Goal: Browse casually: Explore the website without a specific task or goal

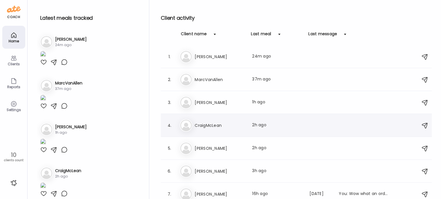
click at [220, 128] on h3 "CraigMcLean" at bounding box center [220, 125] width 50 height 7
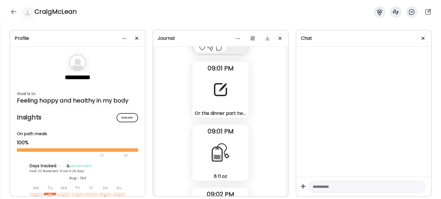
scroll to position [16613, 0]
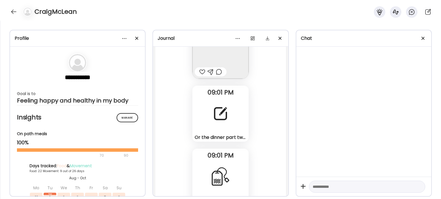
click at [219, 121] on div at bounding box center [220, 114] width 21 height 21
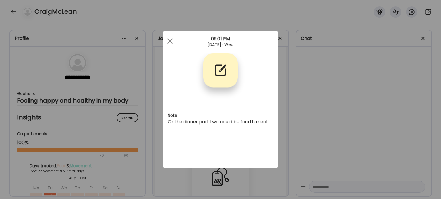
click at [279, 126] on div "Ate Coach Dashboard Wahoo! It’s official Take a moment to set up your Coach Pro…" at bounding box center [220, 99] width 441 height 199
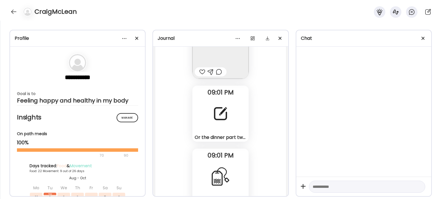
scroll to position [16555, 0]
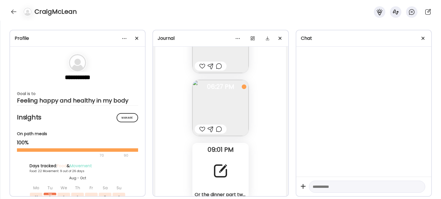
click at [237, 118] on img at bounding box center [220, 108] width 56 height 56
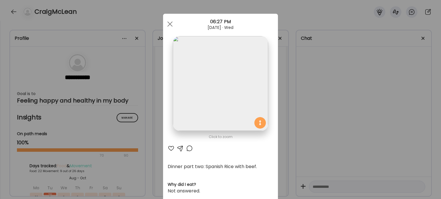
click at [226, 93] on img at bounding box center [220, 83] width 95 height 95
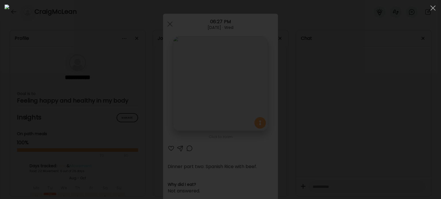
click at [340, 114] on div at bounding box center [221, 100] width 432 height 190
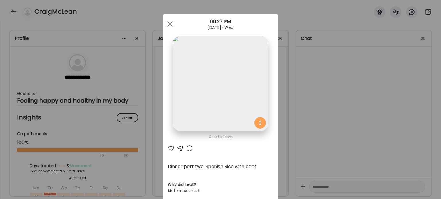
click at [340, 114] on div "Ate Coach Dashboard Wahoo! It’s official Take a moment to set up your Coach Pro…" at bounding box center [220, 99] width 441 height 199
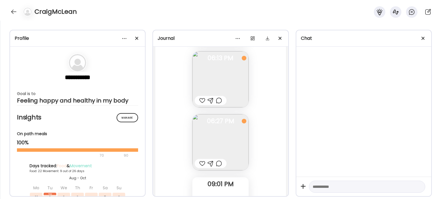
scroll to position [16498, 0]
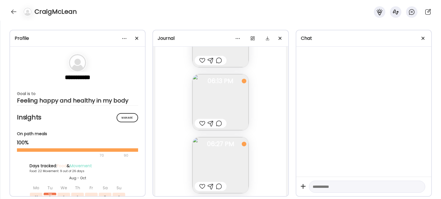
click at [229, 97] on img at bounding box center [220, 102] width 56 height 56
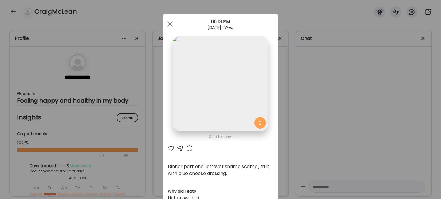
click at [223, 94] on img at bounding box center [220, 83] width 95 height 95
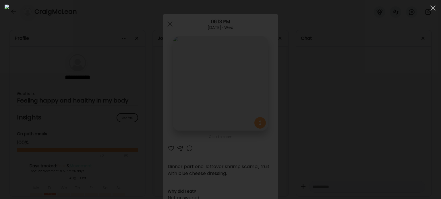
click at [374, 106] on div at bounding box center [221, 100] width 432 height 190
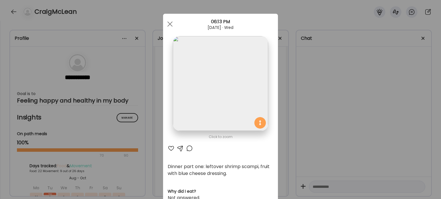
drag, startPoint x: 373, startPoint y: 107, endPoint x: 329, endPoint y: 110, distance: 44.8
click at [372, 108] on div "Ate Coach Dashboard Wahoo! It’s official Take a moment to set up your Coach Pro…" at bounding box center [220, 99] width 441 height 199
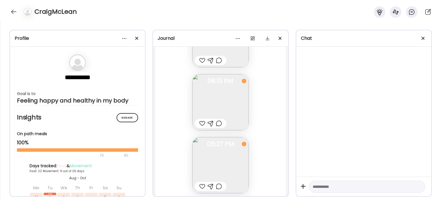
click at [215, 106] on img at bounding box center [220, 102] width 56 height 56
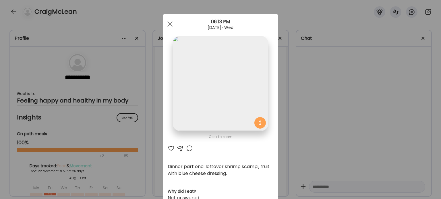
click at [169, 150] on div at bounding box center [171, 148] width 7 height 7
click at [156, 133] on div "Ate Coach Dashboard Wahoo! It’s official Take a moment to set up your Coach Pro…" at bounding box center [220, 99] width 441 height 199
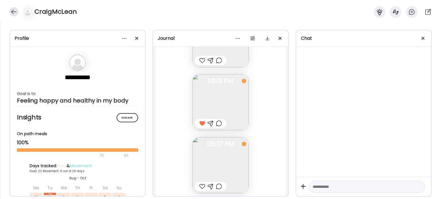
click at [15, 13] on div at bounding box center [13, 11] width 9 height 9
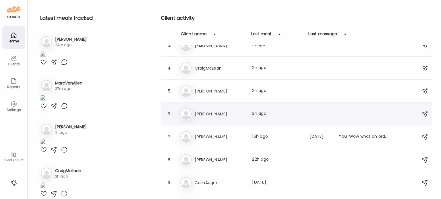
scroll to position [0, 0]
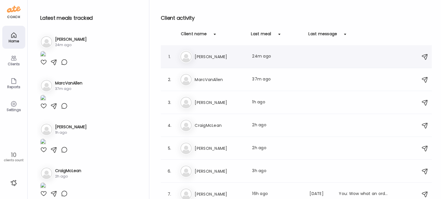
click at [208, 62] on div "Jo [PERSON_NAME] meal: 24m ago" at bounding box center [297, 56] width 235 height 13
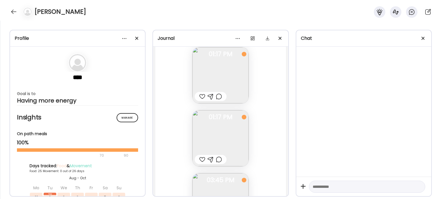
scroll to position [16328, 0]
drag, startPoint x: 200, startPoint y: 86, endPoint x: 203, endPoint y: 89, distance: 3.9
click at [200, 86] on div at bounding box center [202, 88] width 6 height 7
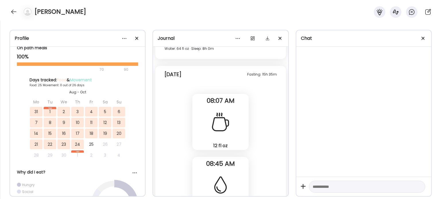
scroll to position [16012, 0]
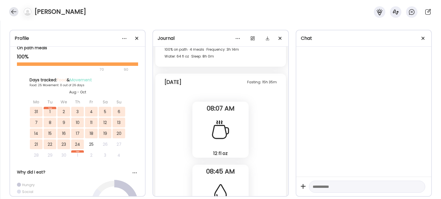
click at [17, 15] on div "[PERSON_NAME]" at bounding box center [220, 10] width 441 height 21
drag, startPoint x: 17, startPoint y: 15, endPoint x: 13, endPoint y: 14, distance: 3.5
click at [14, 15] on div at bounding box center [13, 11] width 9 height 9
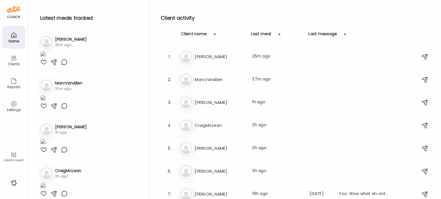
click at [223, 152] on div "Di [PERSON_NAME] Last meal: 2h ago" at bounding box center [297, 148] width 235 height 13
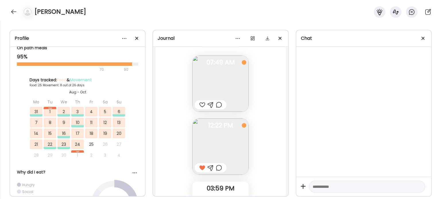
scroll to position [14034, 0]
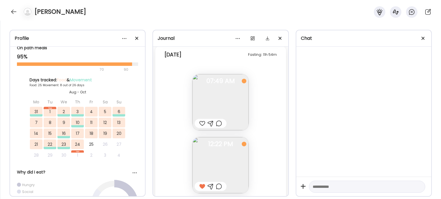
click at [234, 106] on img at bounding box center [220, 102] width 56 height 56
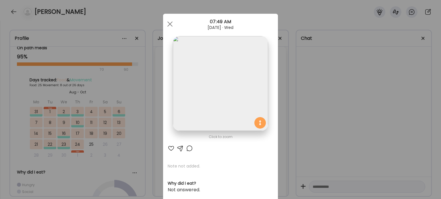
click at [234, 107] on img at bounding box center [220, 83] width 95 height 95
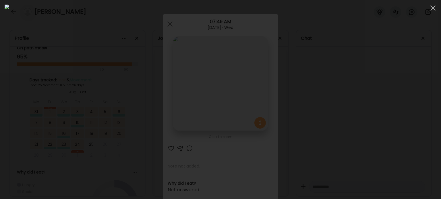
click at [357, 107] on div at bounding box center [221, 100] width 432 height 190
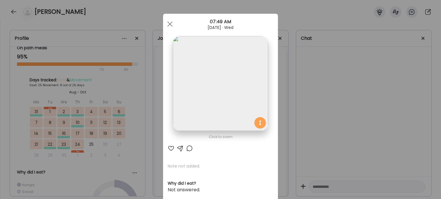
click at [357, 107] on div "Ate Coach Dashboard Wahoo! It’s official Take a moment to set up your Coach Pro…" at bounding box center [220, 99] width 441 height 199
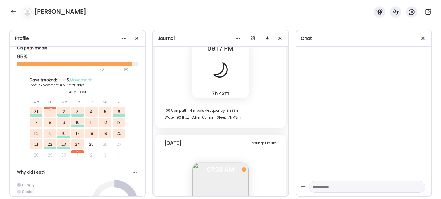
scroll to position [14464, 0]
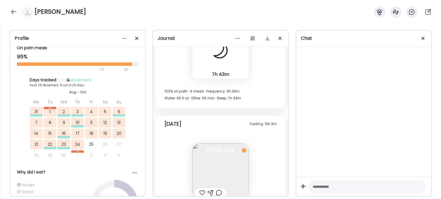
click at [16, 13] on div at bounding box center [13, 11] width 9 height 9
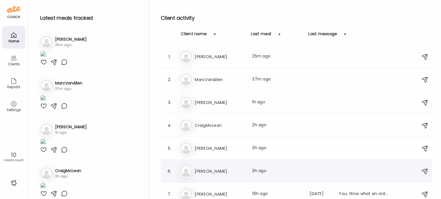
click at [210, 174] on h3 "[PERSON_NAME]" at bounding box center [220, 171] width 50 height 7
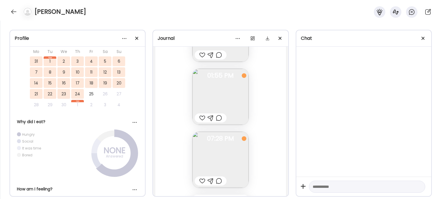
scroll to position [16980, 0]
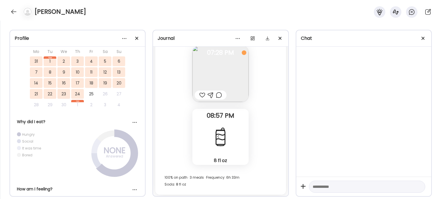
click at [9, 12] on div at bounding box center [13, 11] width 9 height 9
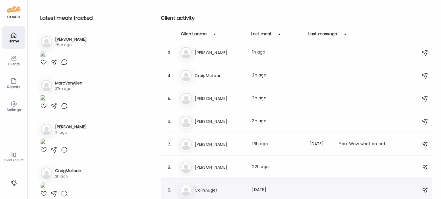
scroll to position [72, 0]
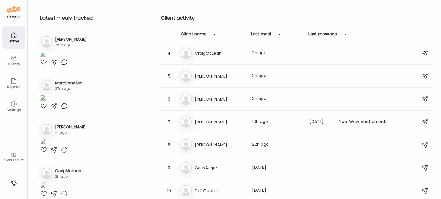
click at [222, 140] on div "Pa [PERSON_NAME] Last meal: 22h ago" at bounding box center [297, 145] width 235 height 13
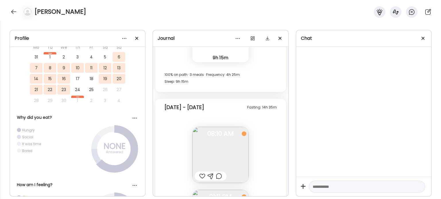
scroll to position [5967, 0]
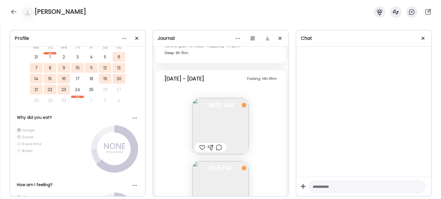
click at [233, 124] on img at bounding box center [220, 126] width 56 height 56
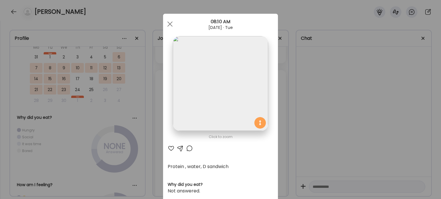
click at [234, 150] on div "AteMate AI" at bounding box center [221, 148] width 106 height 7
drag, startPoint x: 266, startPoint y: 152, endPoint x: 288, endPoint y: 155, distance: 22.8
click at [273, 153] on div "Click to zoom AteMate AI Protein , water, D sandwich Why did you eat? Not answe…" at bounding box center [220, 195] width 115 height 363
click at [294, 152] on div "Ate Coach Dashboard Wahoo! It’s official Take a moment to set up your Coach Pro…" at bounding box center [220, 99] width 441 height 199
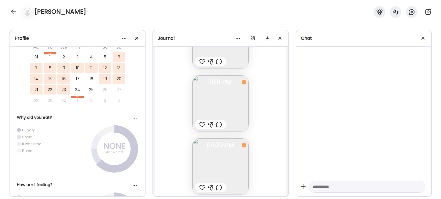
scroll to position [6110, 0]
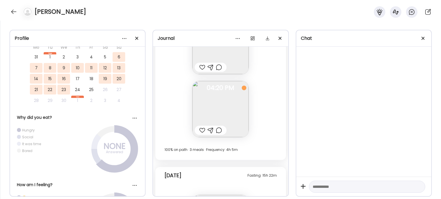
click at [229, 111] on img at bounding box center [220, 109] width 56 height 56
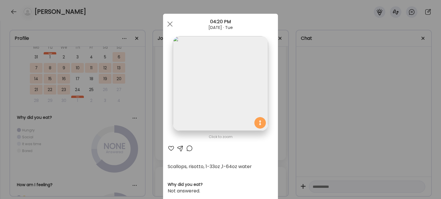
click at [146, 104] on div "Ate Coach Dashboard Wahoo! It’s official Take a moment to set up your Coach Pro…" at bounding box center [220, 99] width 441 height 199
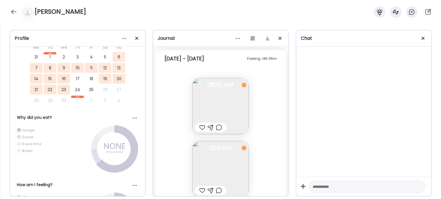
scroll to position [5967, 0]
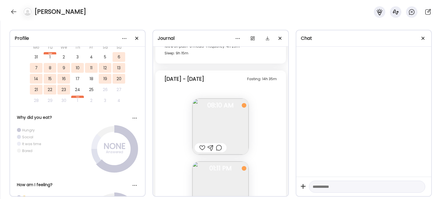
click at [18, 11] on div at bounding box center [26, 11] width 16 height 9
click at [17, 12] on div at bounding box center [13, 11] width 9 height 9
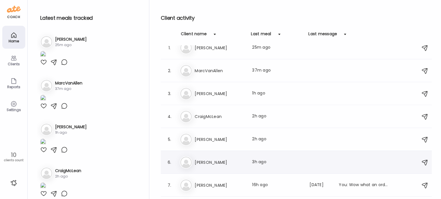
scroll to position [0, 0]
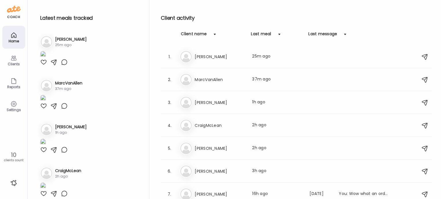
click at [207, 83] on div "Ma MarcVanAllen Last meal: 37m ago" at bounding box center [297, 79] width 235 height 13
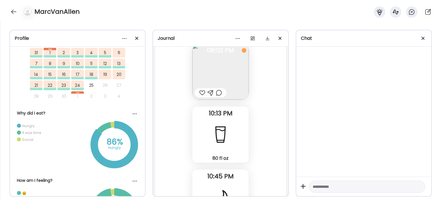
scroll to position [20341, 0]
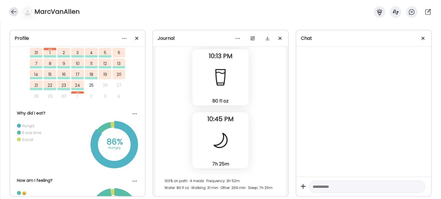
click at [13, 13] on div at bounding box center [13, 11] width 9 height 9
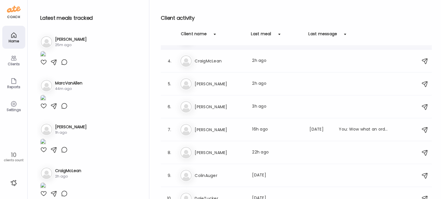
scroll to position [72, 0]
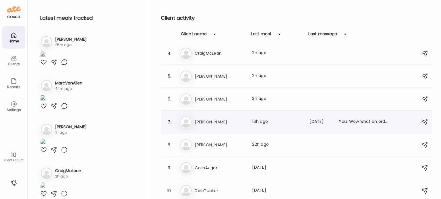
click at [211, 123] on h3 "[PERSON_NAME]" at bounding box center [220, 122] width 50 height 7
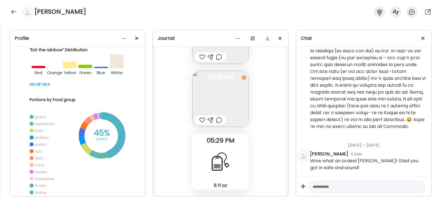
scroll to position [21853, 0]
click at [200, 118] on div at bounding box center [202, 117] width 6 height 7
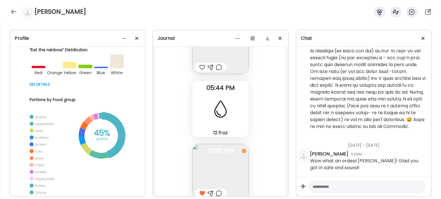
scroll to position [21020, 0]
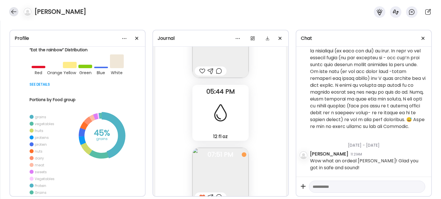
click at [14, 12] on div at bounding box center [13, 11] width 9 height 9
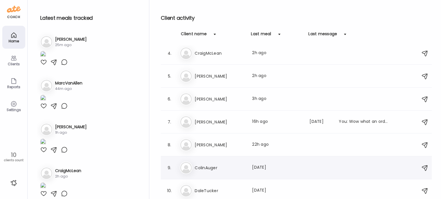
click at [231, 170] on h3 "ColinAuger" at bounding box center [220, 168] width 50 height 7
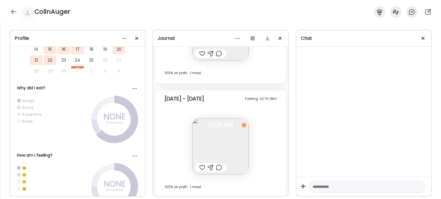
scroll to position [1769, 0]
